Goal: Task Accomplishment & Management: Use online tool/utility

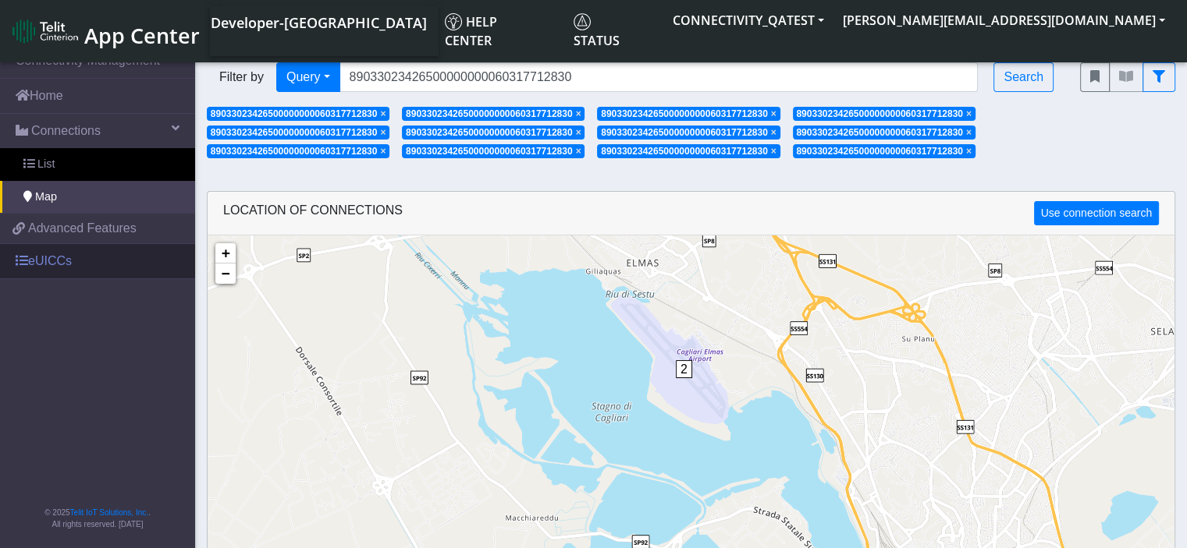
click at [114, 261] on link "eUICCs" at bounding box center [97, 261] width 195 height 34
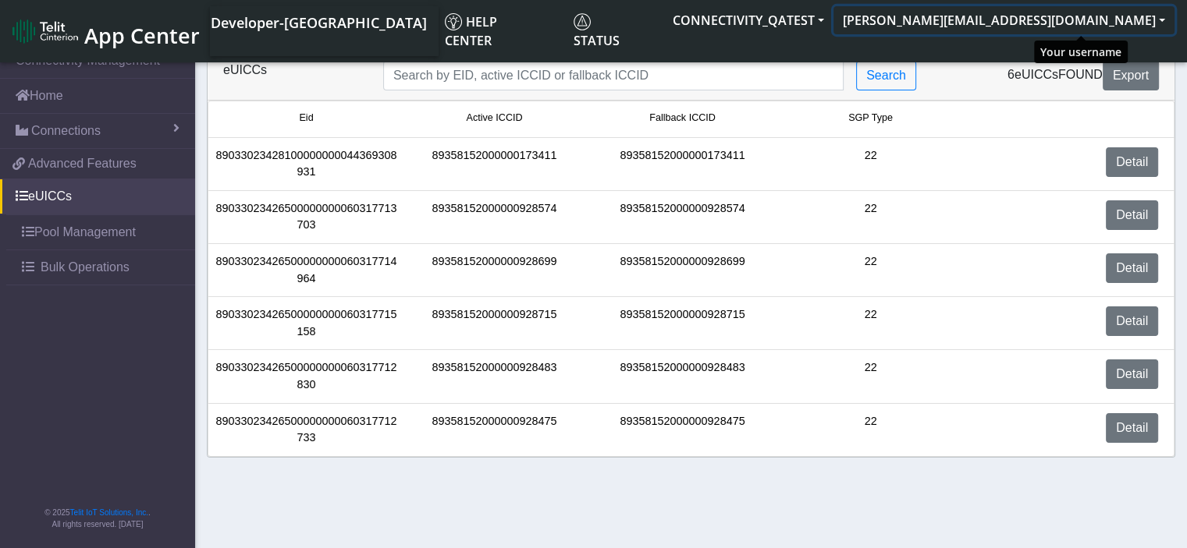
click at [1113, 15] on button "[PERSON_NAME][EMAIL_ADDRESS][DOMAIN_NAME]" at bounding box center [1003, 20] width 341 height 28
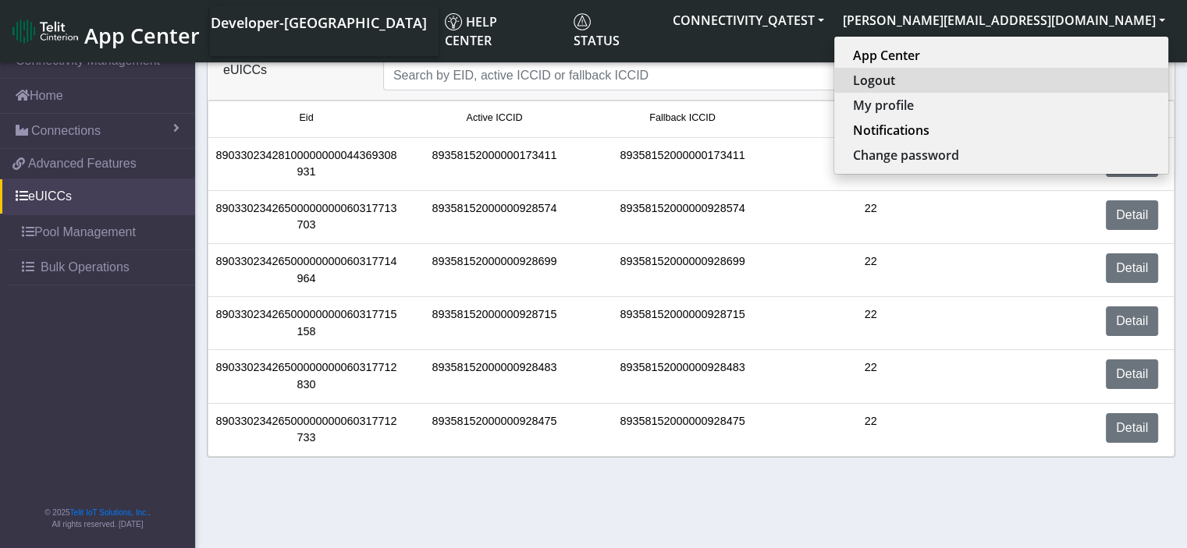
click at [1035, 77] on button "Logout" at bounding box center [1001, 80] width 334 height 25
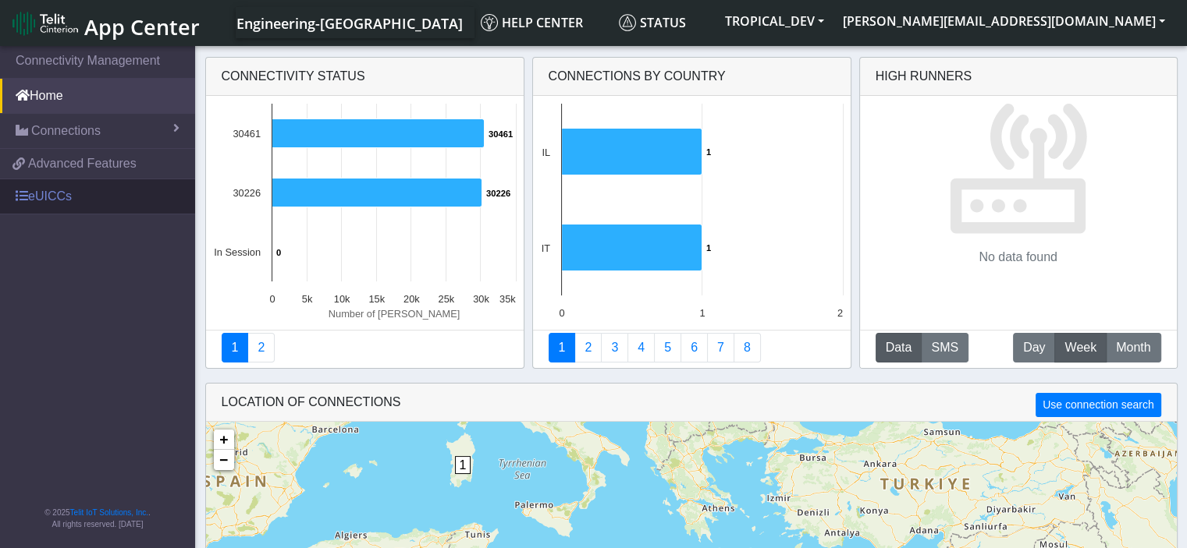
click at [16, 208] on link "eUICCs" at bounding box center [97, 196] width 195 height 34
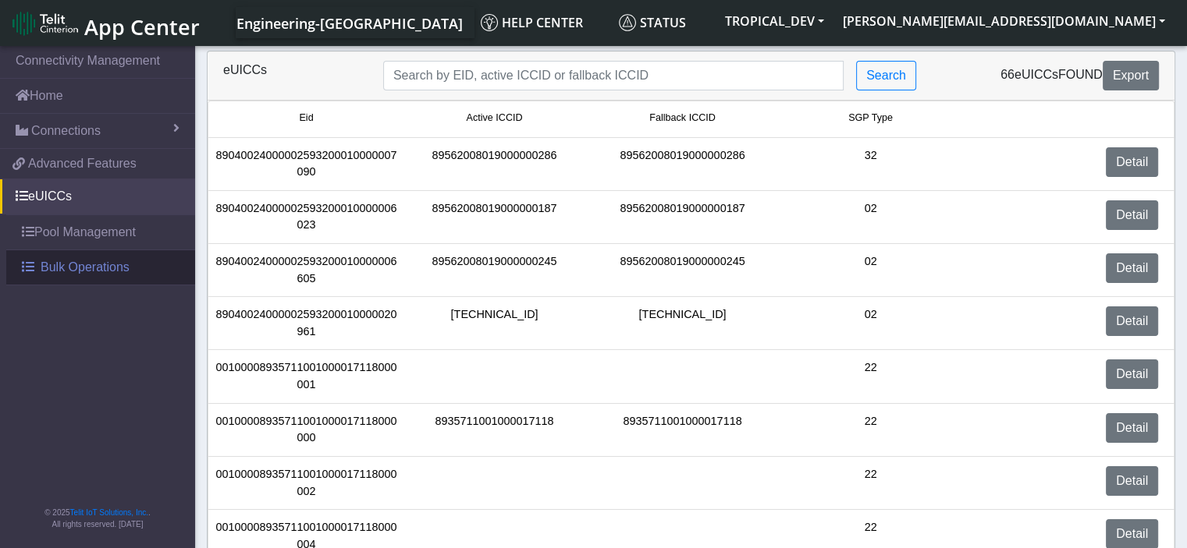
click at [65, 266] on span "Bulk Operations" at bounding box center [85, 267] width 89 height 19
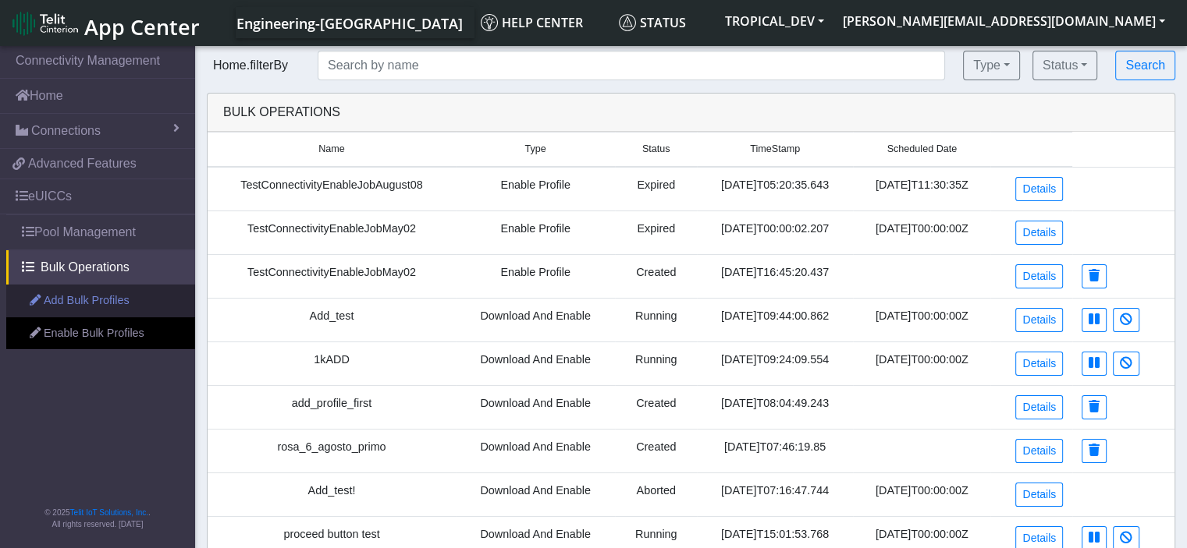
click at [137, 300] on link "Add Bulk Profiles" at bounding box center [100, 301] width 189 height 33
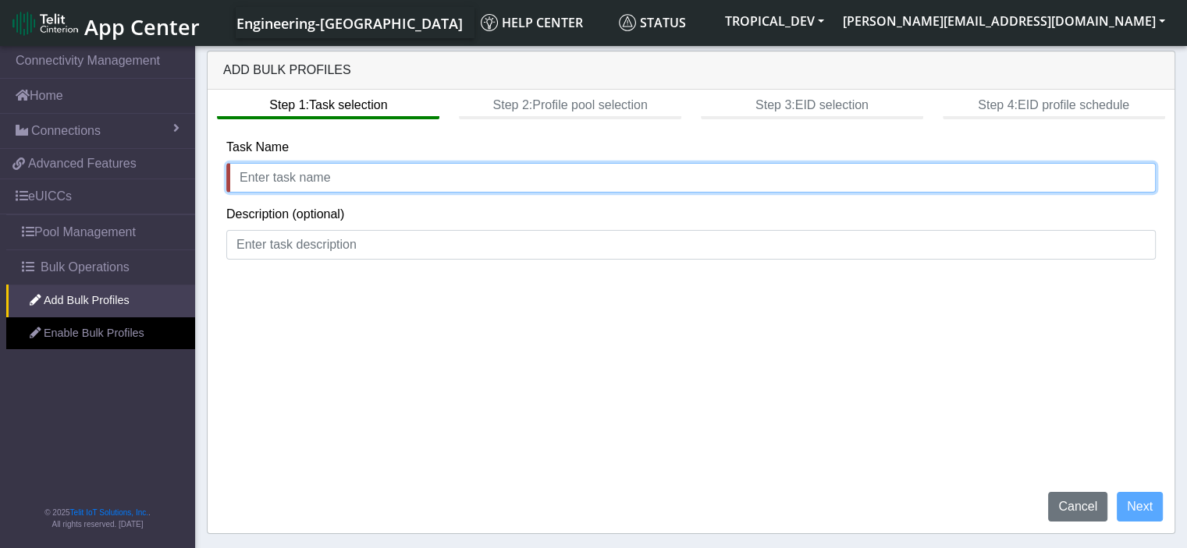
click at [342, 180] on input "text" at bounding box center [690, 178] width 929 height 30
type input "testRosa_[DATE]"
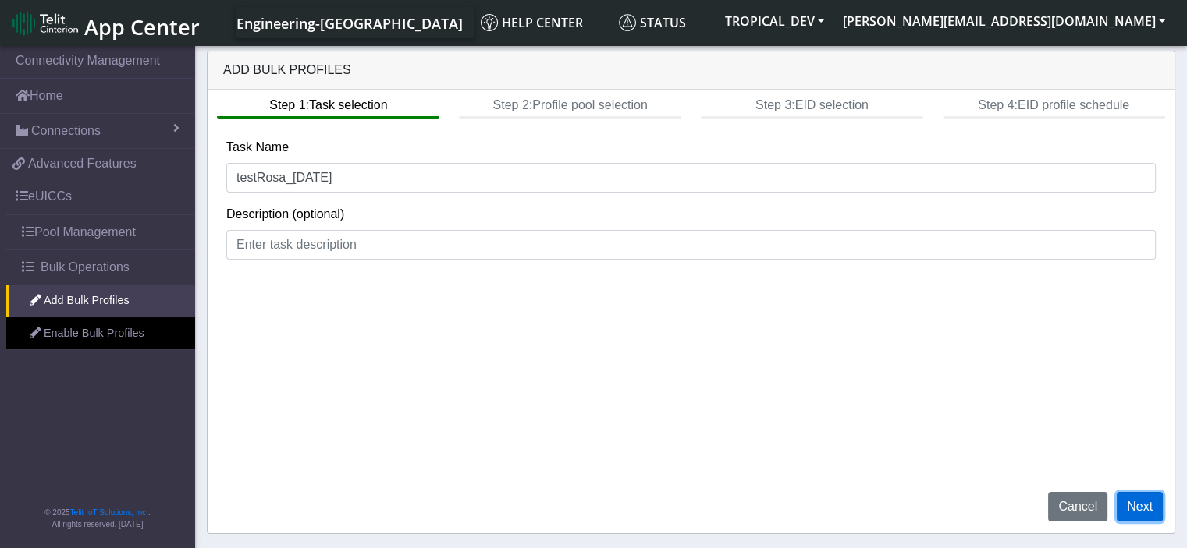
click at [1148, 502] on button "Next" at bounding box center [1139, 507] width 46 height 30
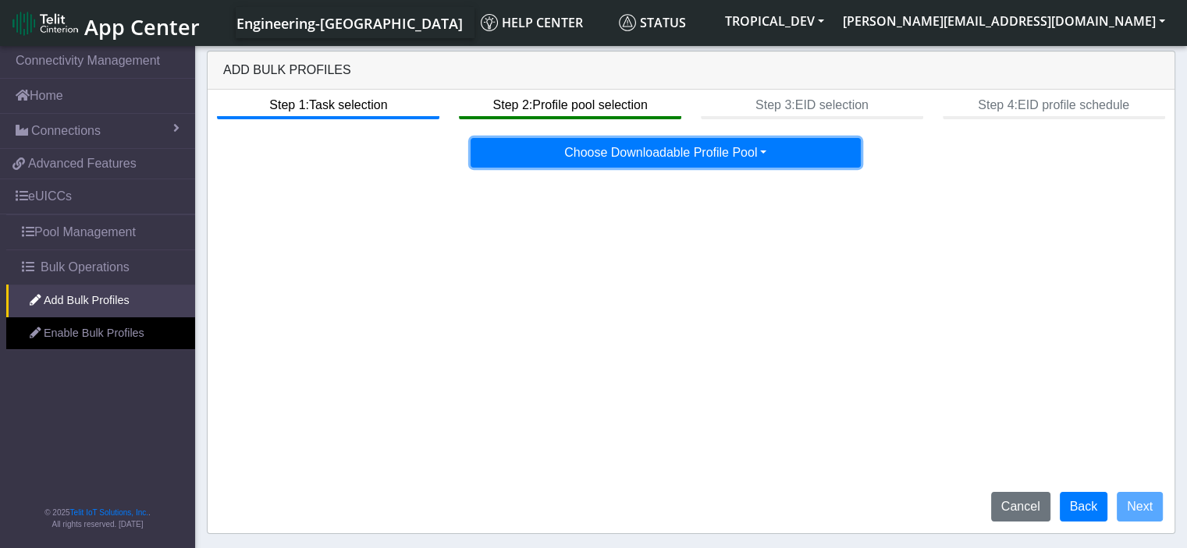
click at [727, 155] on button "Choose Downloadable Profile Pool" at bounding box center [665, 153] width 390 height 30
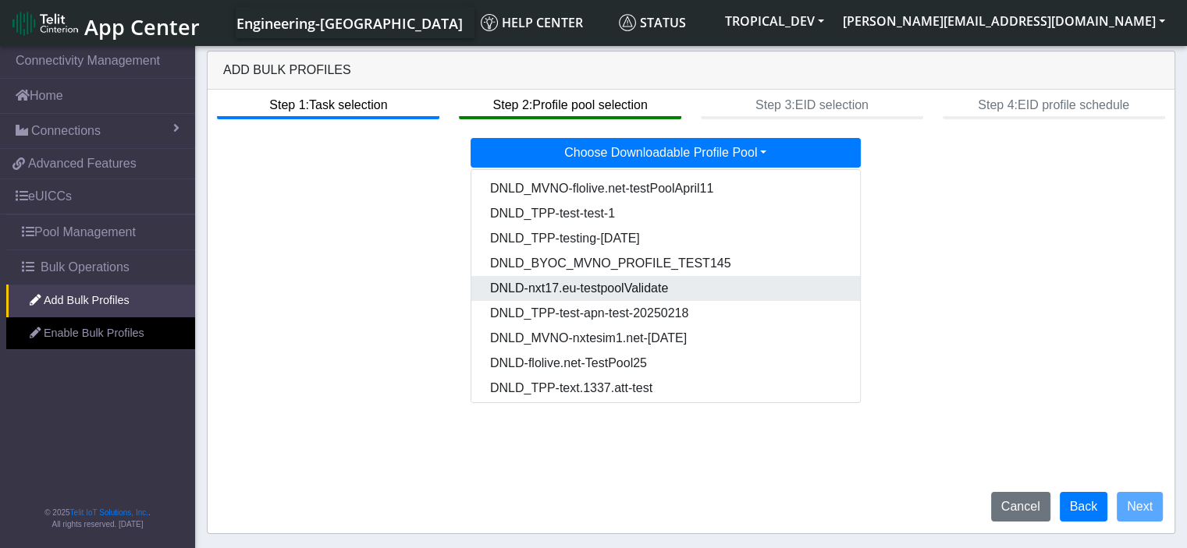
click at [643, 292] on Pool15817b8a-2484-4bd8-adff-04ebf73b5813-dropdown "DNLD-nxt17.eu-testpoolValidate" at bounding box center [666, 288] width 390 height 25
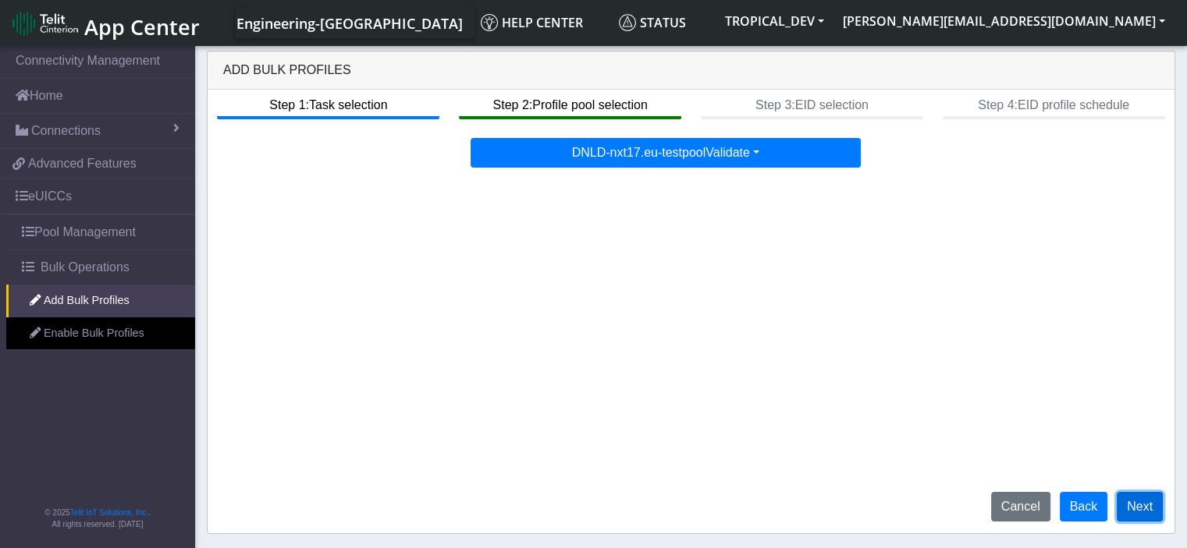
click at [1133, 499] on button "Next" at bounding box center [1139, 507] width 46 height 30
